Goal: Check status: Check status

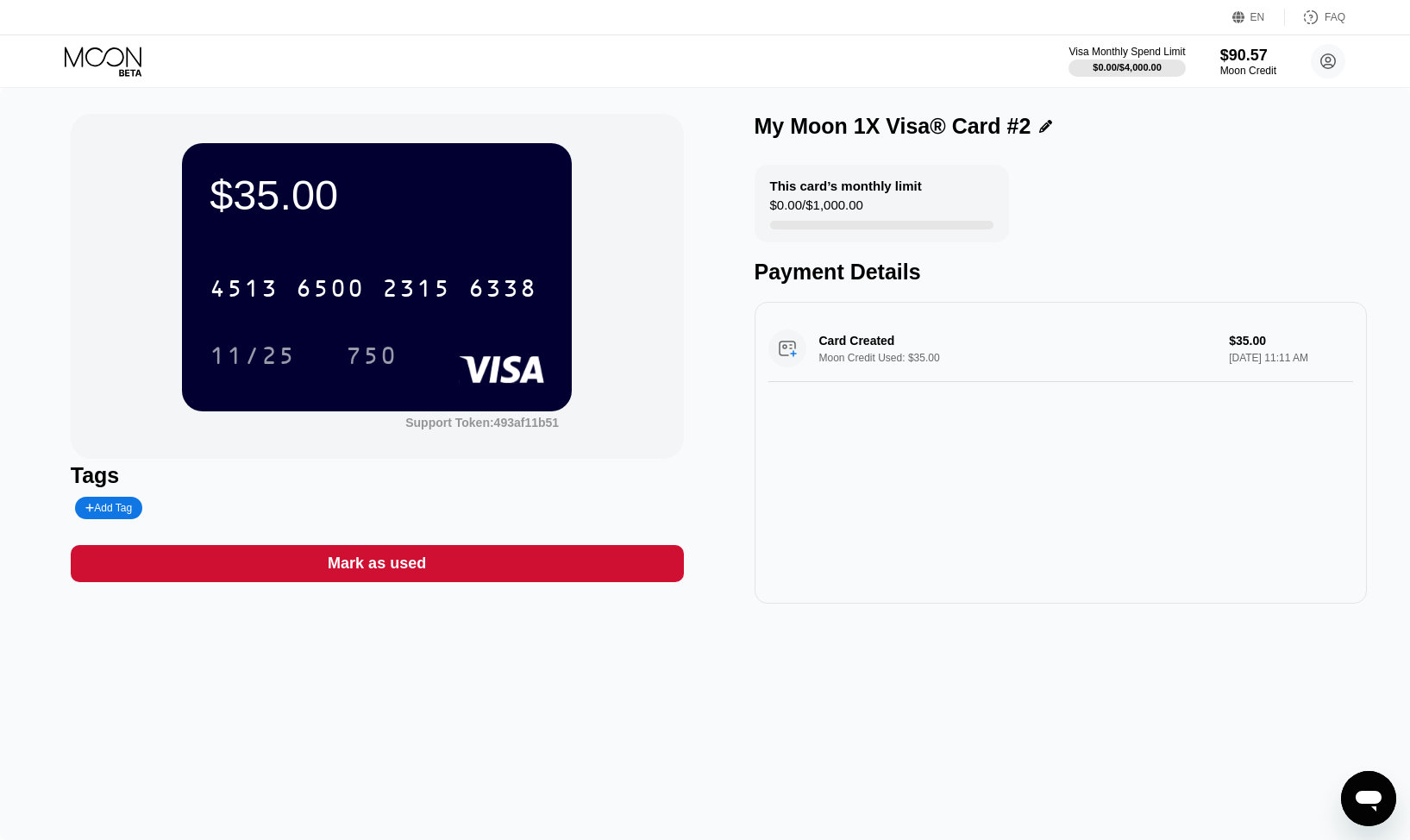
click at [1093, 430] on div "Card Created Moon Credit Used: $35.00 $35.00 [DATE] 11:11 AM" at bounding box center [1061, 453] width 613 height 302
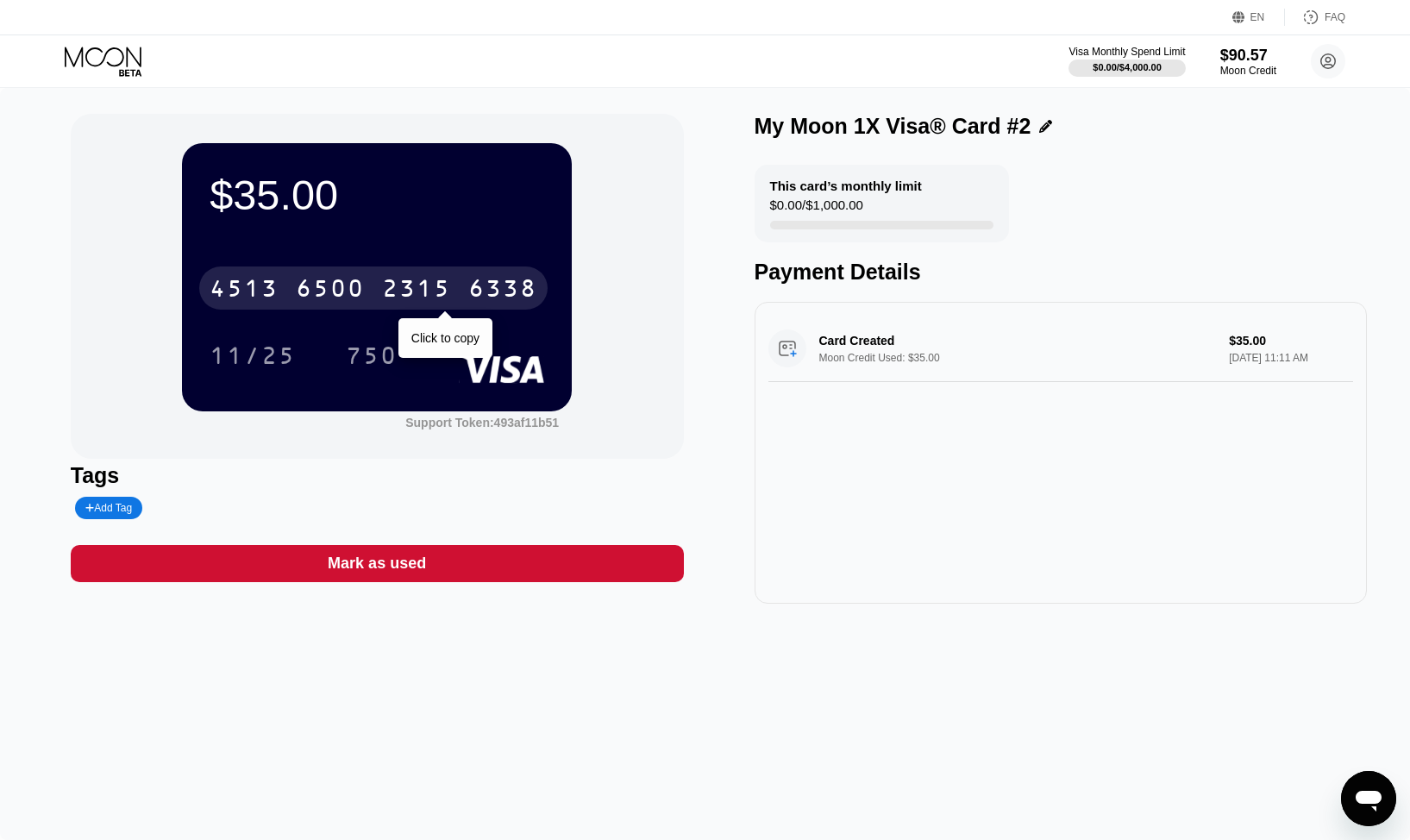
click at [465, 299] on div "[CREDIT_CARD_NUMBER]" at bounding box center [372, 288] width 348 height 43
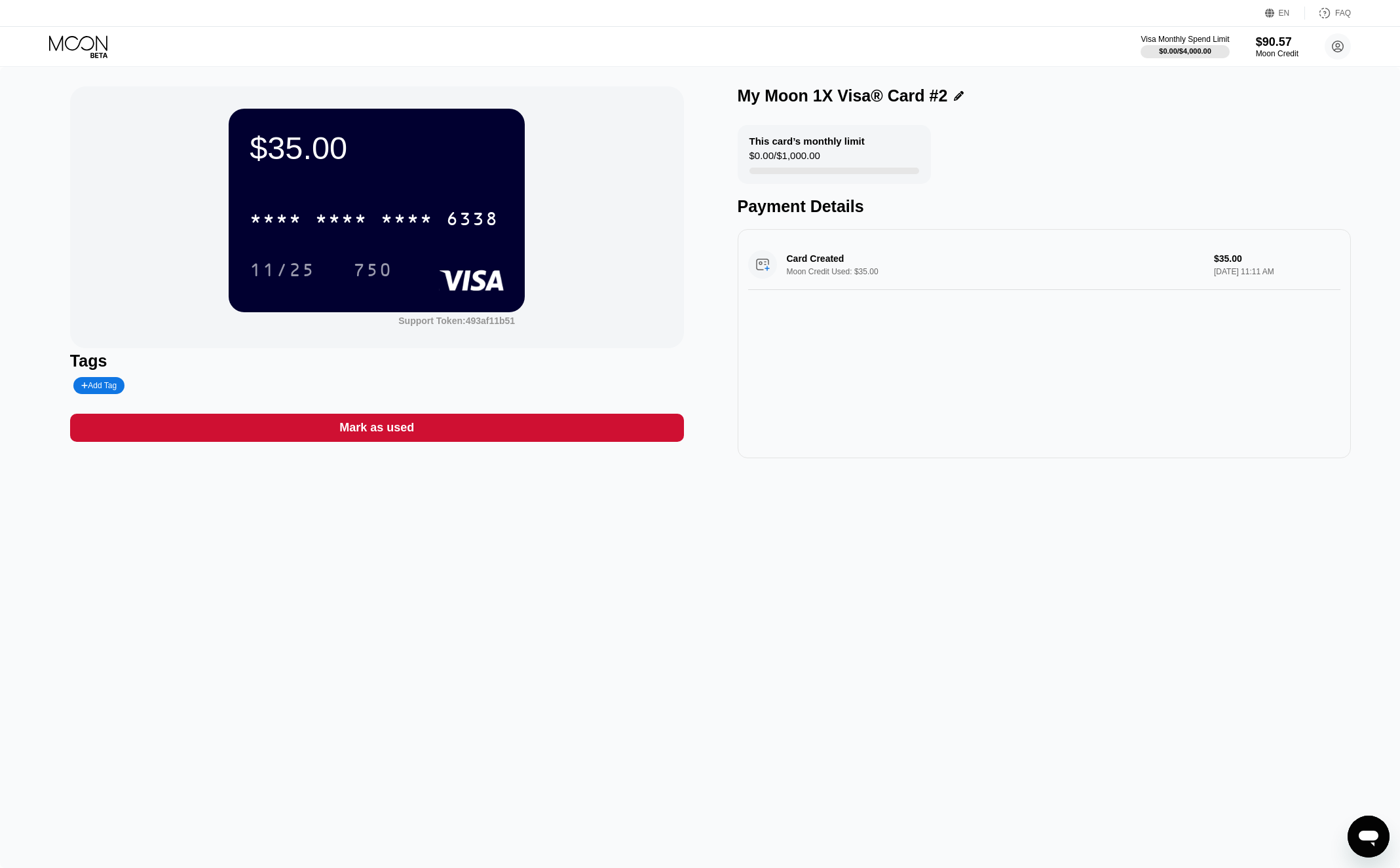
click at [1070, 194] on div "This card’s monthly limit $0.00 / $1,000.00 Payment Details" at bounding box center [1045, 171] width 614 height 91
click at [98, 39] on icon at bounding box center [78, 43] width 58 height 15
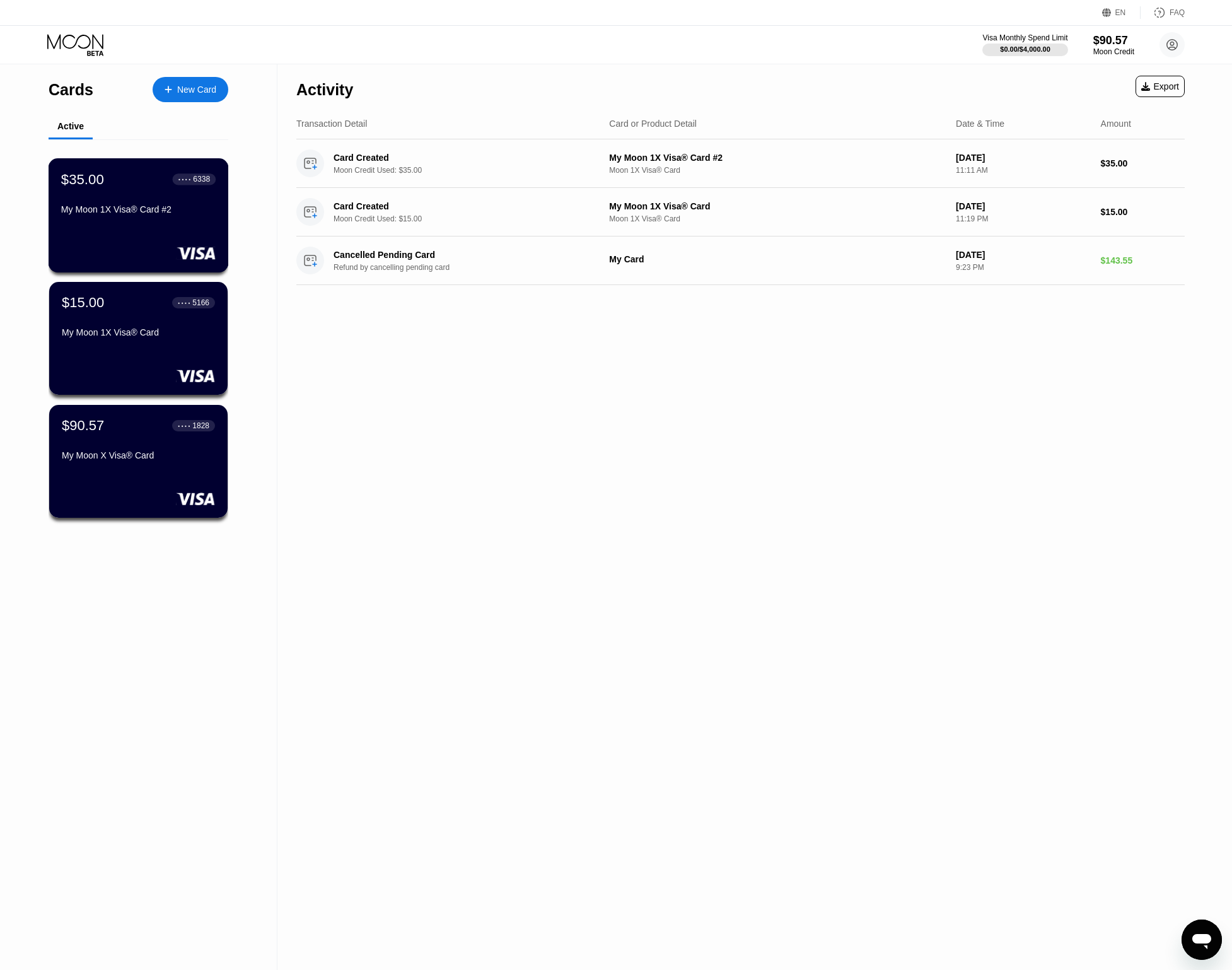
click at [150, 236] on div "$35.00 ● ● ● ● 6338 My Moon 1X Visa® Card #2" at bounding box center [138, 215] width 180 height 114
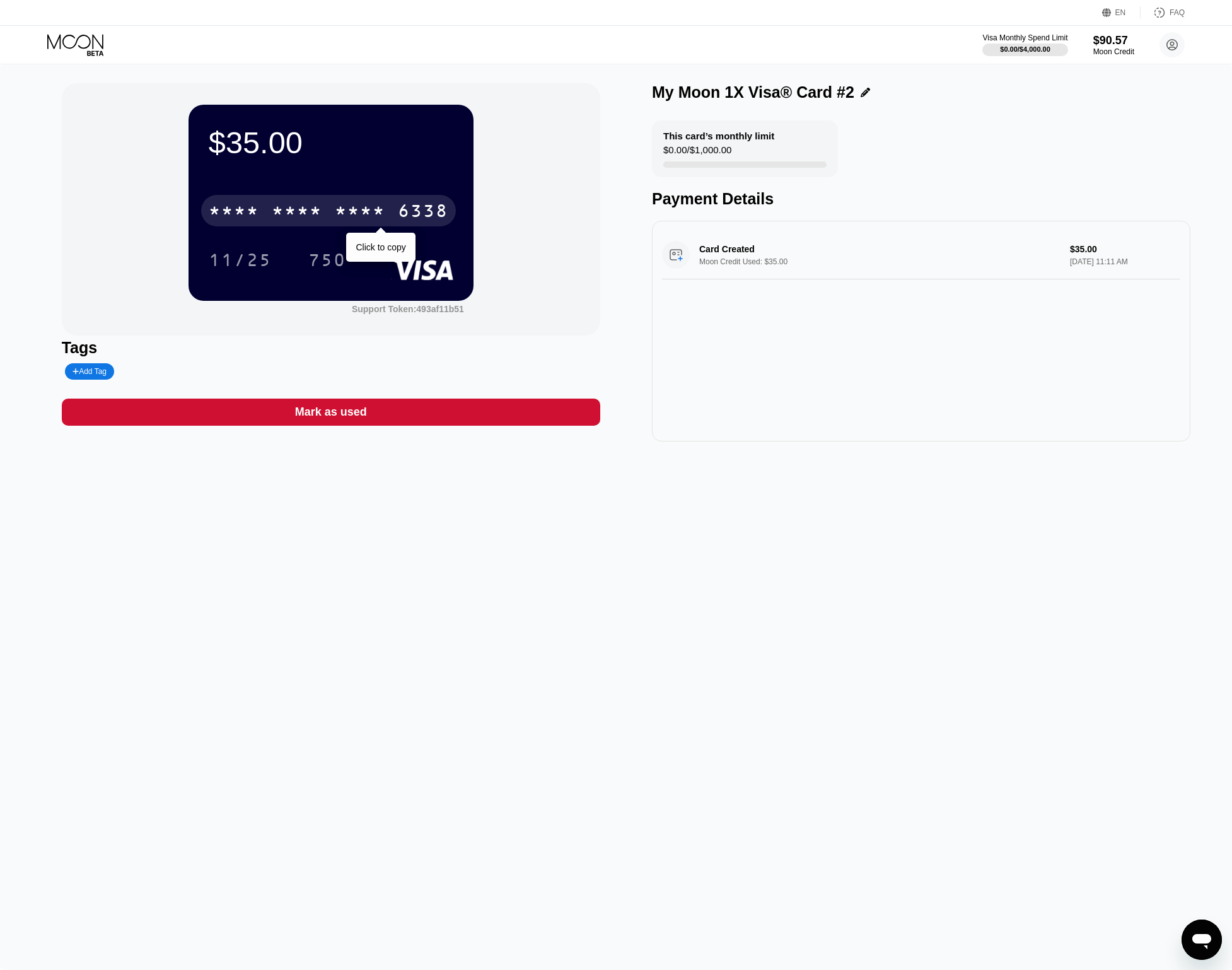
click at [277, 218] on div "* * * *" at bounding box center [296, 213] width 50 height 20
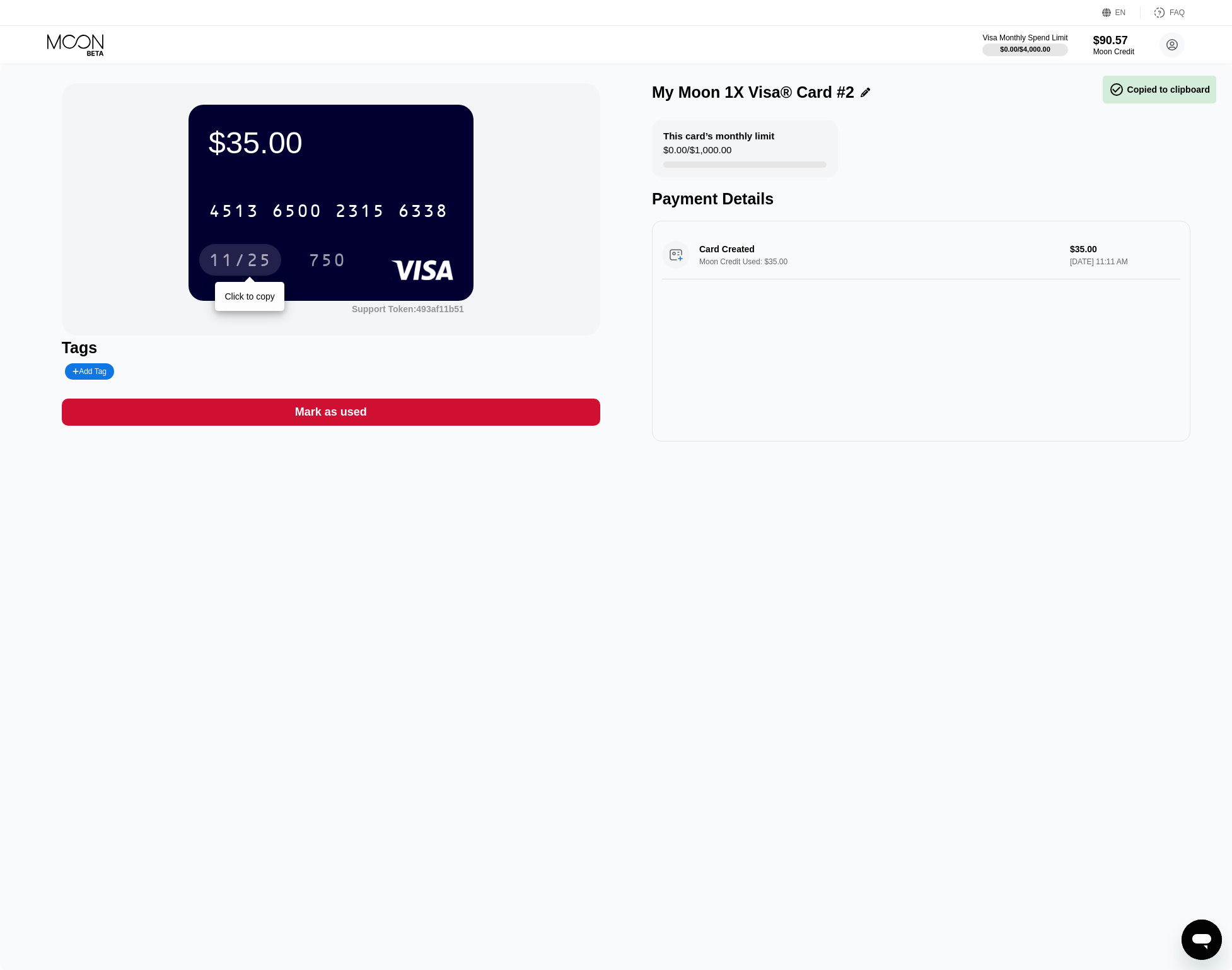
click at [226, 272] on div "11/25" at bounding box center [240, 262] width 63 height 20
click at [368, 266] on div "11/25 750" at bounding box center [331, 260] width 244 height 32
click at [338, 261] on div "750" at bounding box center [328, 262] width 38 height 20
click at [819, 406] on div "Card Created Moon Credit Used: $35.00 $35.00 [DATE] 11:11 AM" at bounding box center [921, 331] width 538 height 221
